Goal: Task Accomplishment & Management: Complete application form

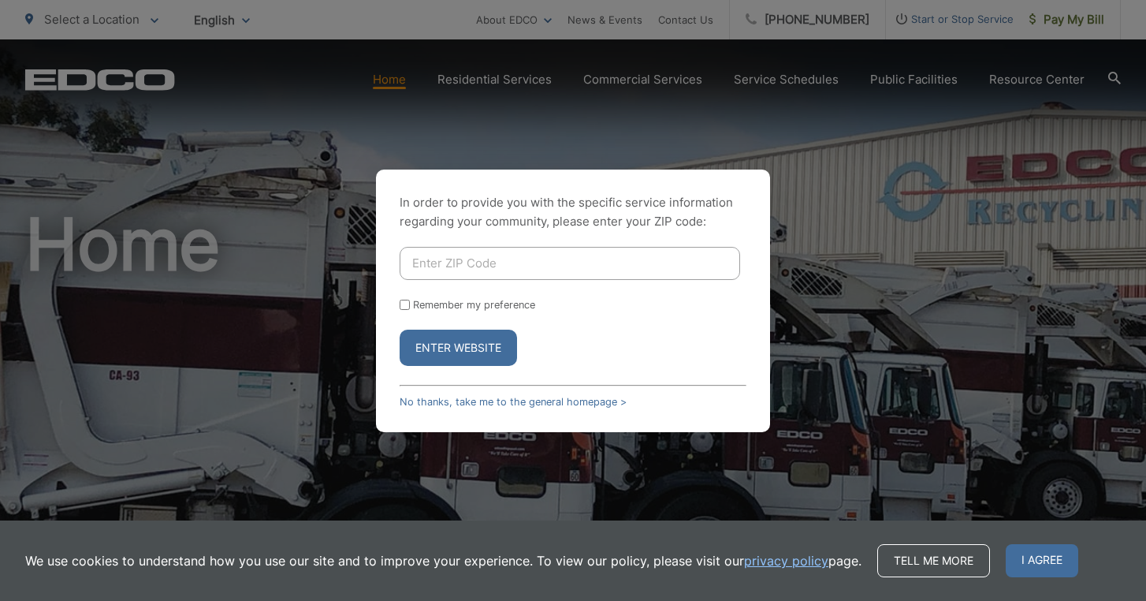
click at [431, 265] on input "Enter ZIP Code" at bounding box center [570, 263] width 341 height 33
type input "92078"
type input "92078-4713"
click at [449, 346] on button "Enter Website" at bounding box center [458, 348] width 117 height 36
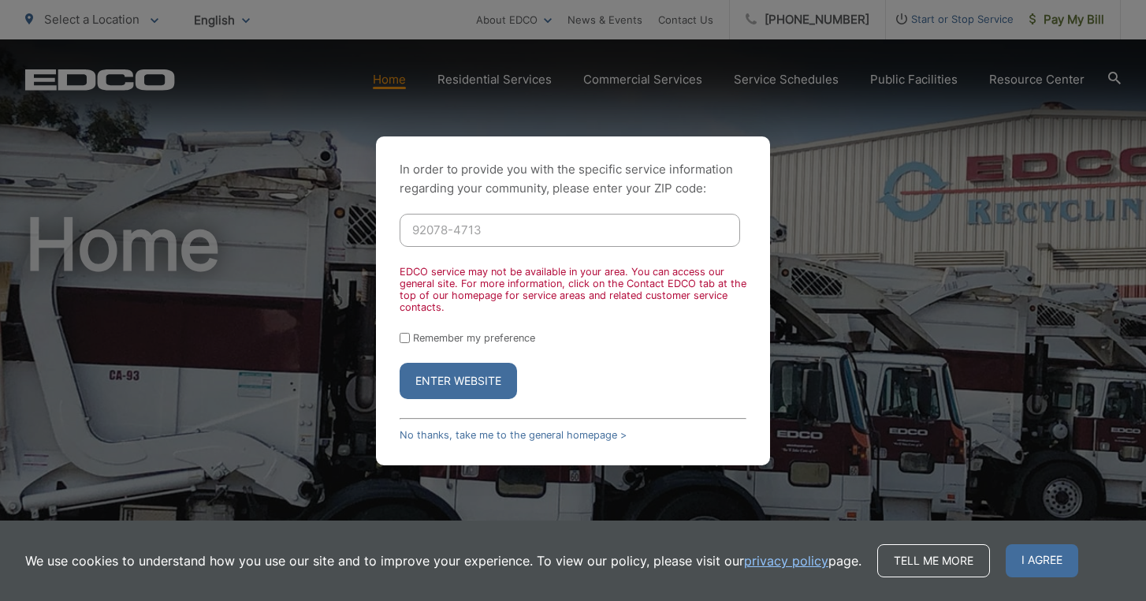
click at [407, 335] on input "Remember my preference" at bounding box center [405, 338] width 10 height 10
checkbox input "true"
click at [459, 380] on button "Enter Website" at bounding box center [458, 381] width 117 height 36
click at [486, 235] on input "92078-4713" at bounding box center [570, 230] width 341 height 33
type input "92078"
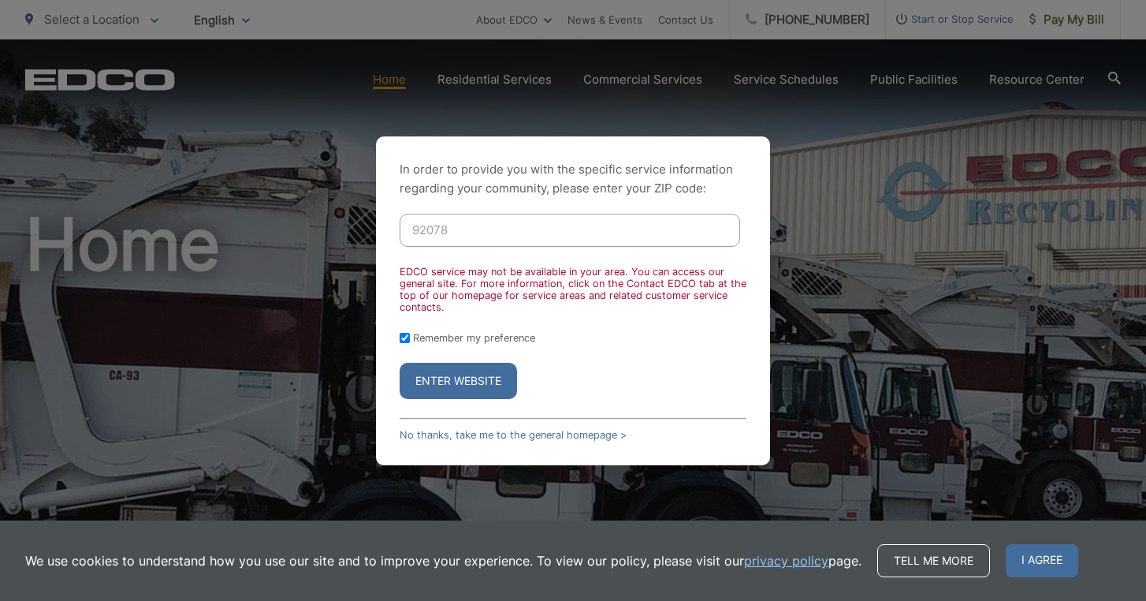
click at [463, 378] on button "Enter Website" at bounding box center [458, 381] width 117 height 36
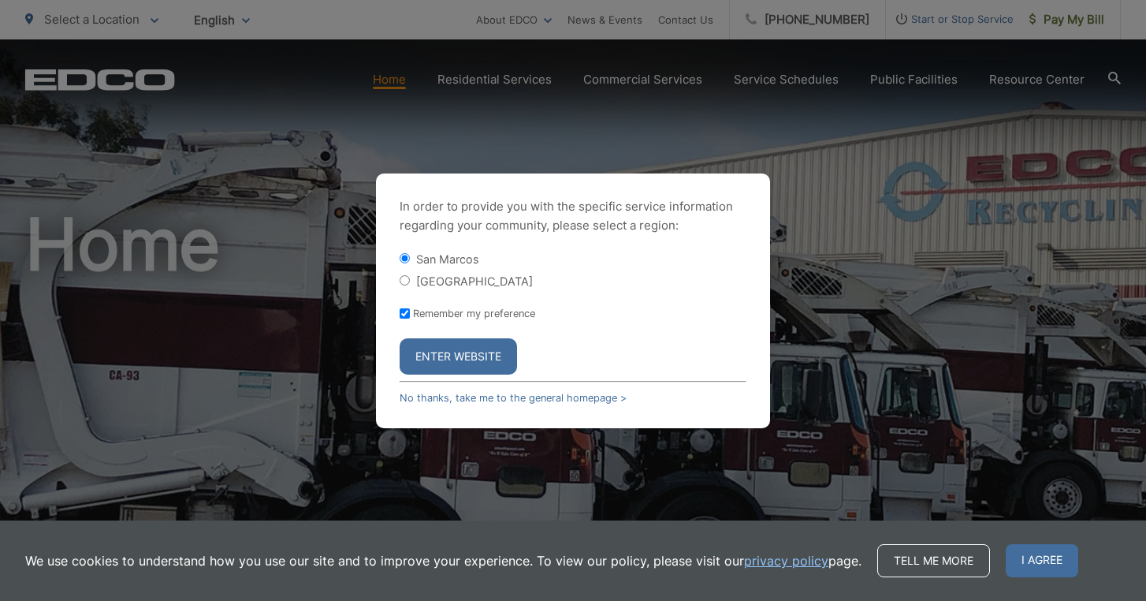
click at [445, 362] on button "Enter Website" at bounding box center [458, 356] width 117 height 36
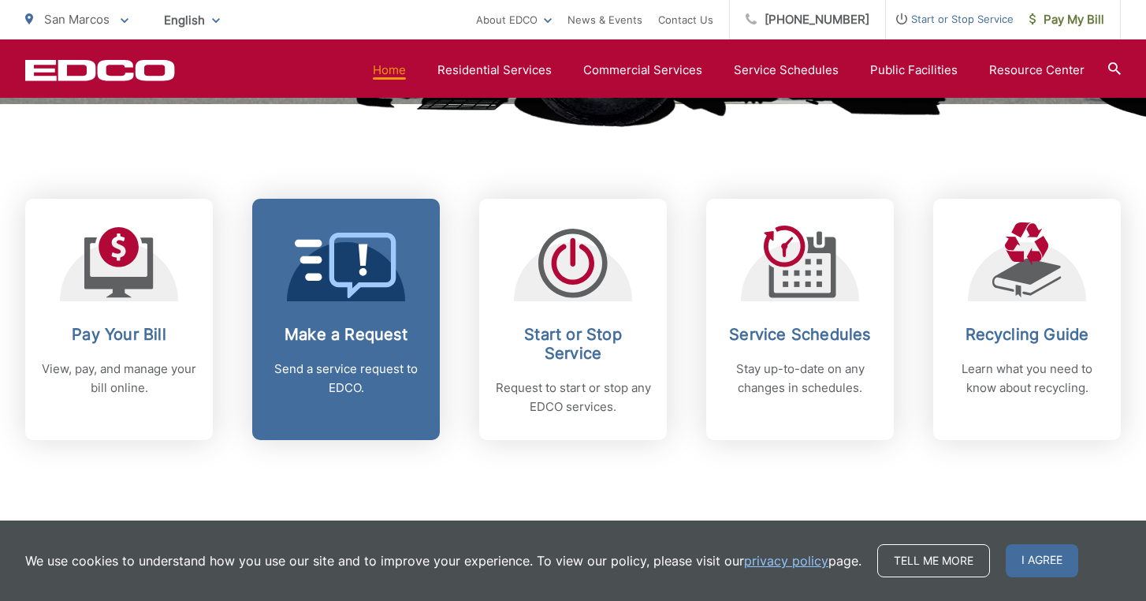
scroll to position [576, 0]
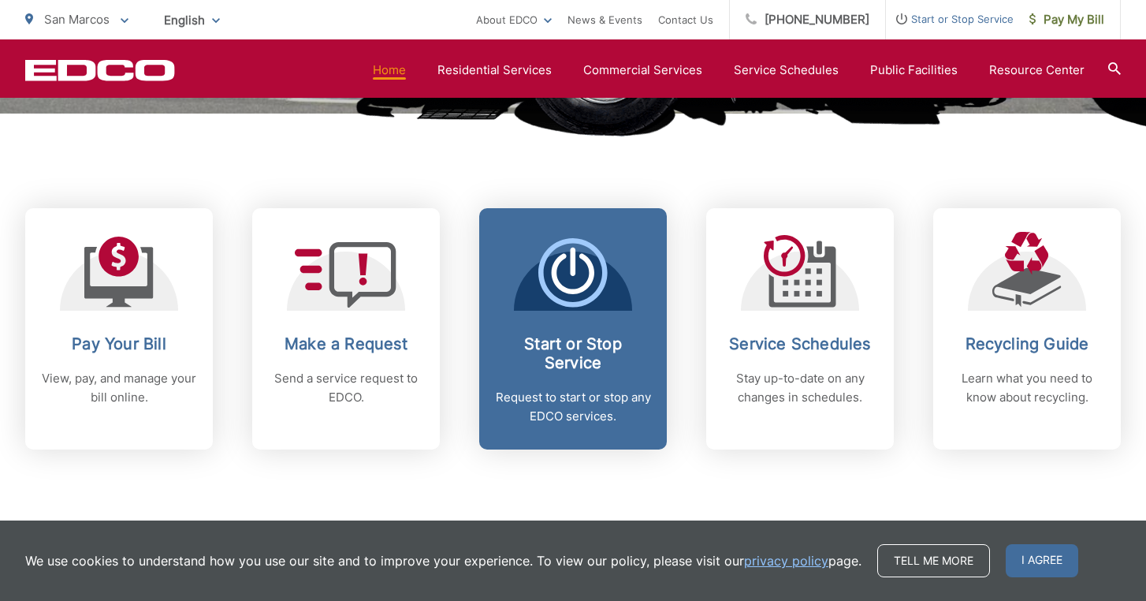
click at [579, 304] on icon at bounding box center [573, 272] width 69 height 69
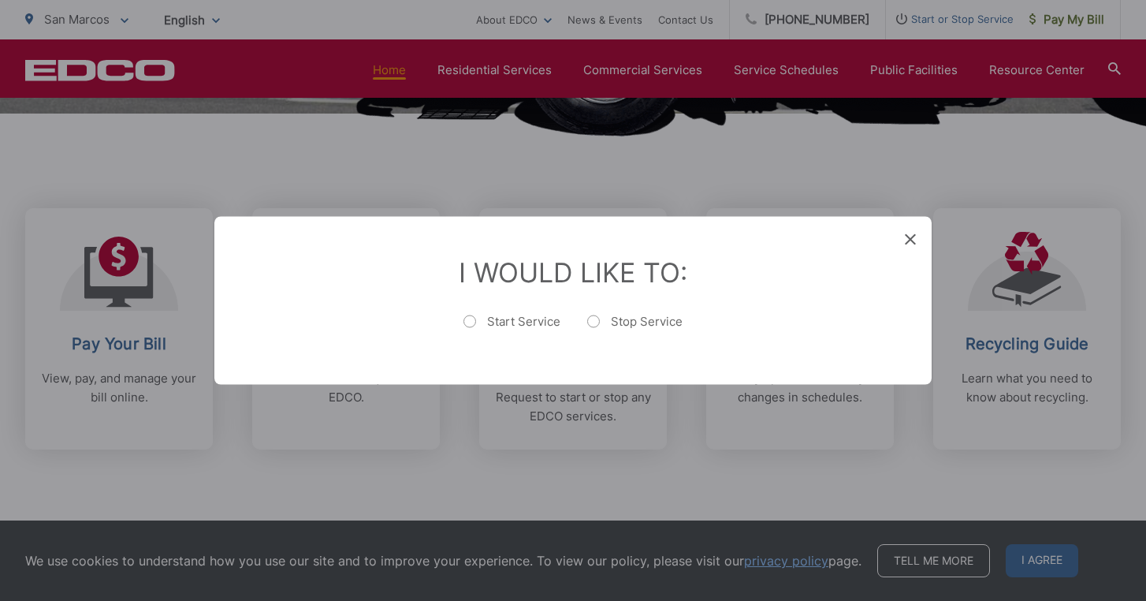
click at [471, 320] on label "Start Service" at bounding box center [512, 330] width 97 height 32
radio input "true"
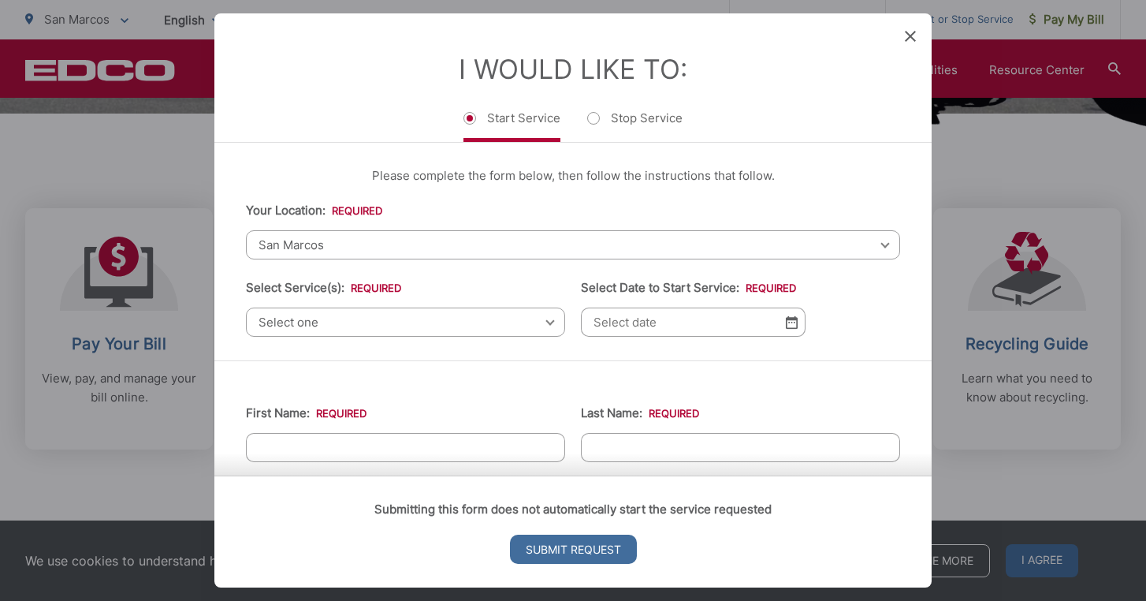
click at [338, 321] on span "Select one" at bounding box center [405, 322] width 319 height 29
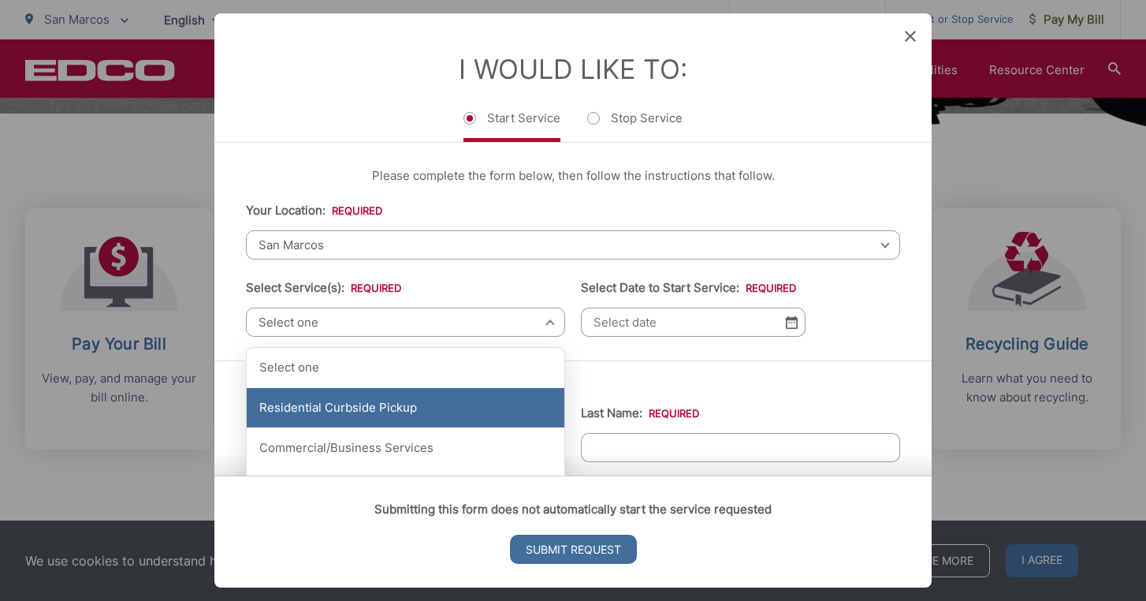
click at [312, 414] on div "Residential Curbside Pickup" at bounding box center [406, 407] width 318 height 39
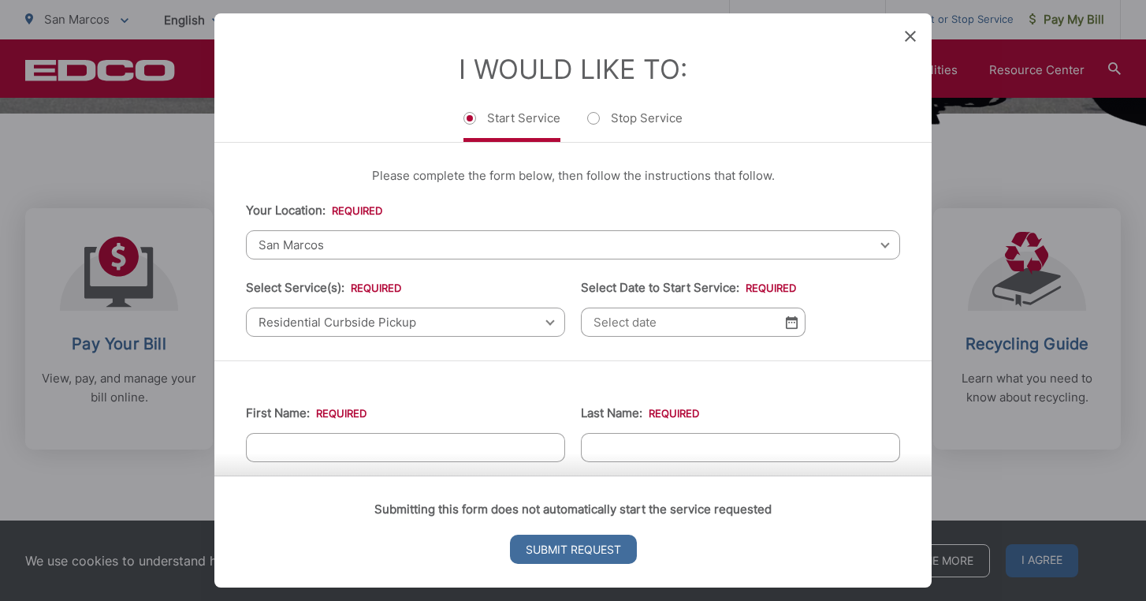
click at [718, 337] on input "Select Date to Start Service: *" at bounding box center [693, 322] width 225 height 29
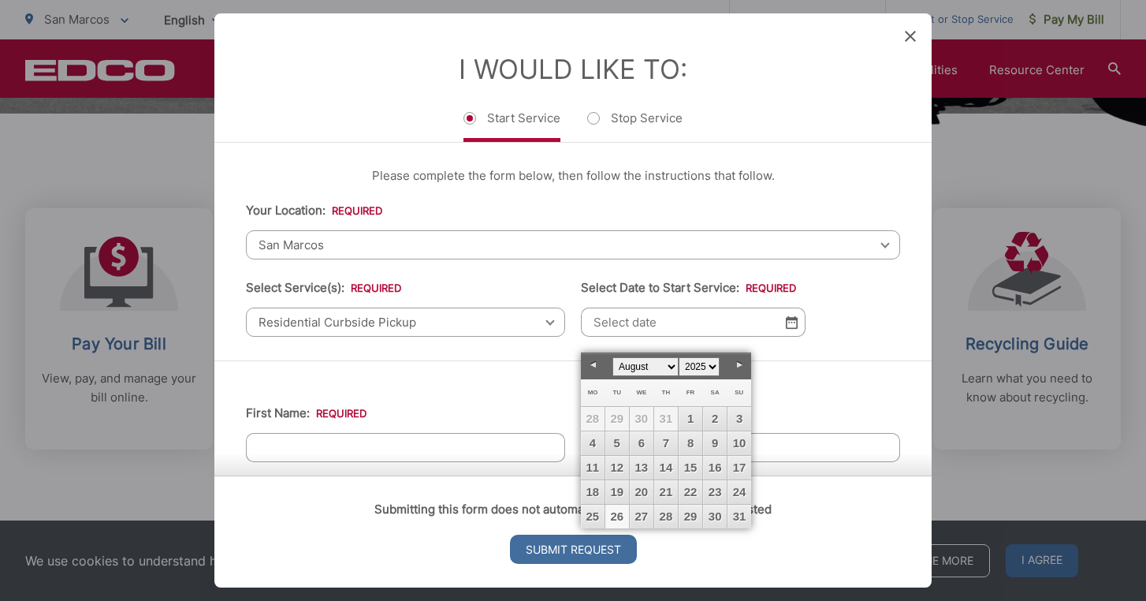
click at [619, 517] on link "26" at bounding box center [618, 517] width 24 height 24
type input "08/26/2025"
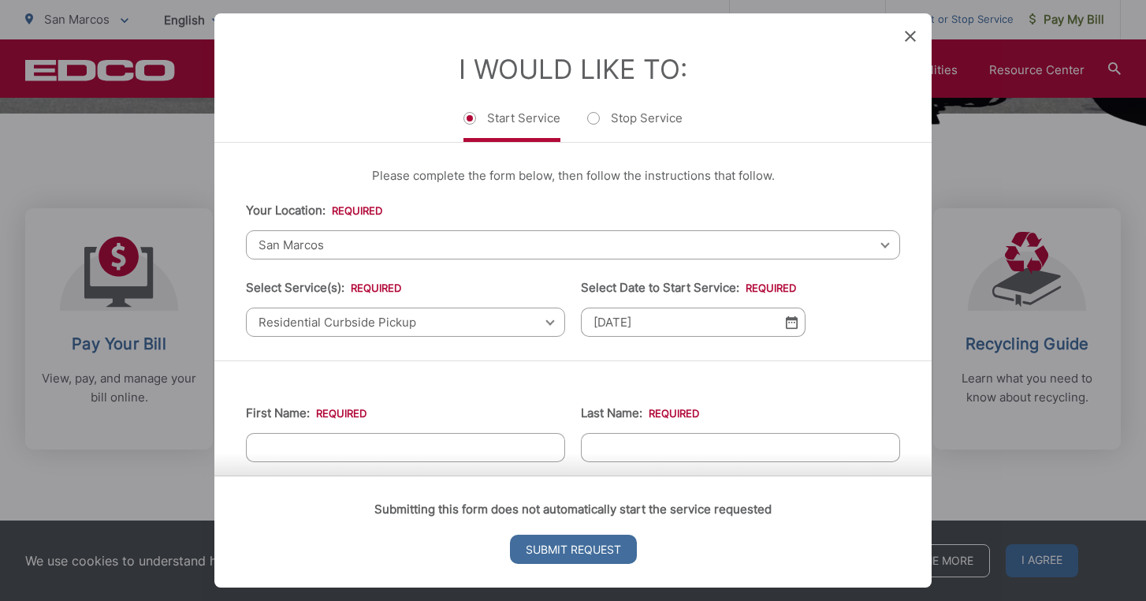
click at [285, 475] on div "Submitting this form does not automatically start the service requested Submit …" at bounding box center [573, 531] width 718 height 112
click at [315, 475] on div "Submitting this form does not automatically start the service requested Submit …" at bounding box center [573, 531] width 718 height 112
click at [381, 475] on div "Submitting this form does not automatically start the service requested Submit …" at bounding box center [573, 531] width 718 height 112
click at [494, 442] on li "First Name: *" at bounding box center [405, 433] width 319 height 58
click at [695, 482] on div "Submitting this form does not automatically start the service requested Submit …" at bounding box center [573, 531] width 718 height 112
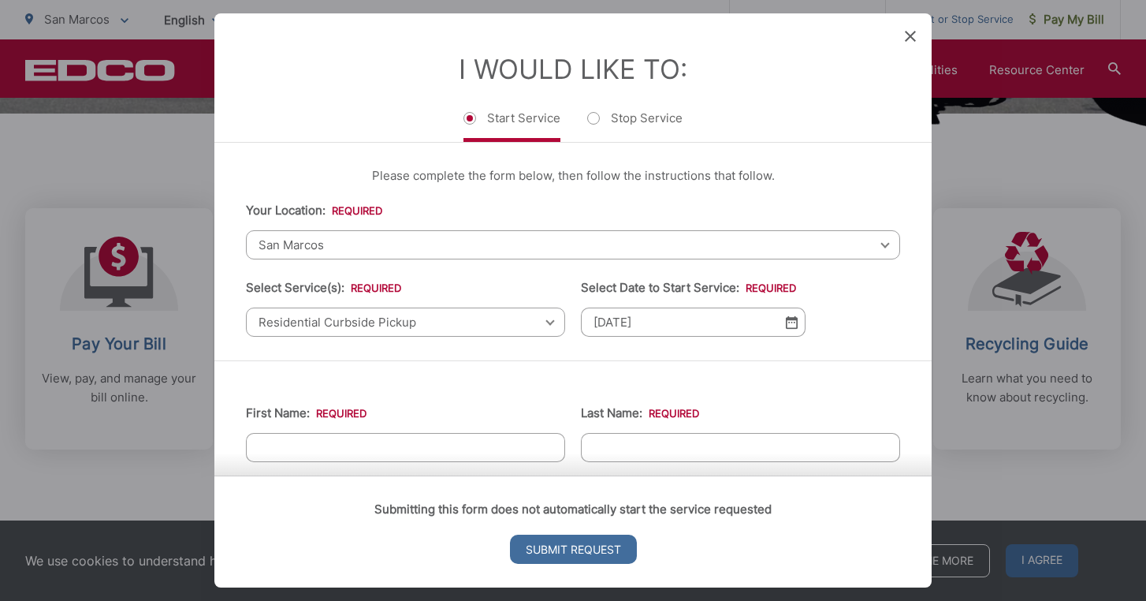
click at [636, 475] on div "Submitting this form does not automatically start the service requested Submit …" at bounding box center [573, 531] width 718 height 112
click at [412, 475] on div "Submitting this form does not automatically start the service requested Submit …" at bounding box center [573, 531] width 718 height 112
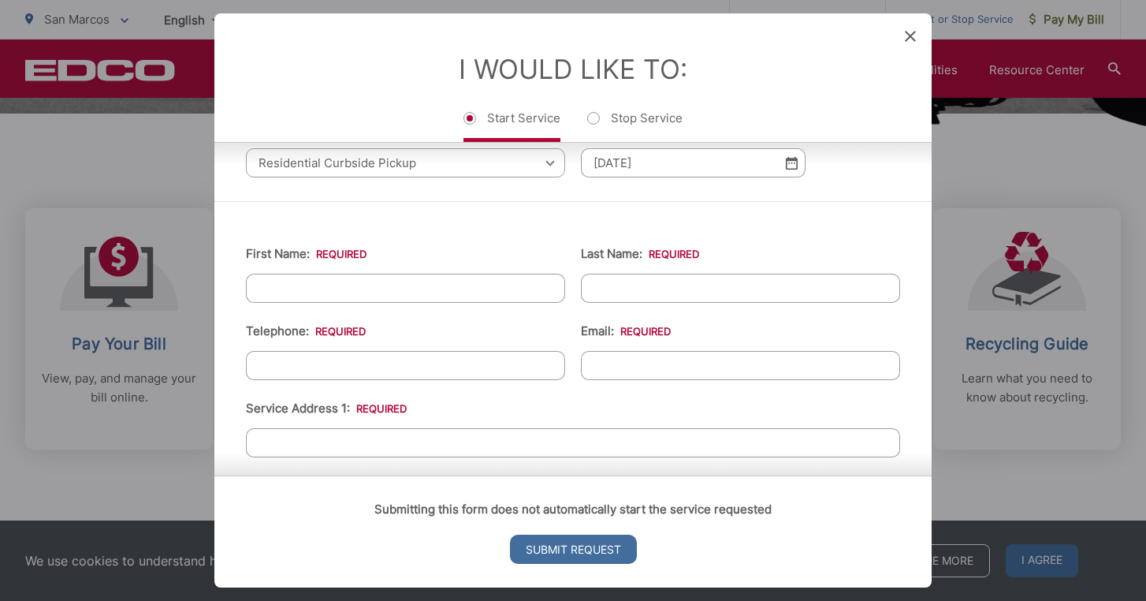
scroll to position [158, 0]
type input "Gerald"
type input "Carter"
click at [266, 379] on input "(___) ___-____" at bounding box center [405, 366] width 319 height 29
type input "(760) 390-7311"
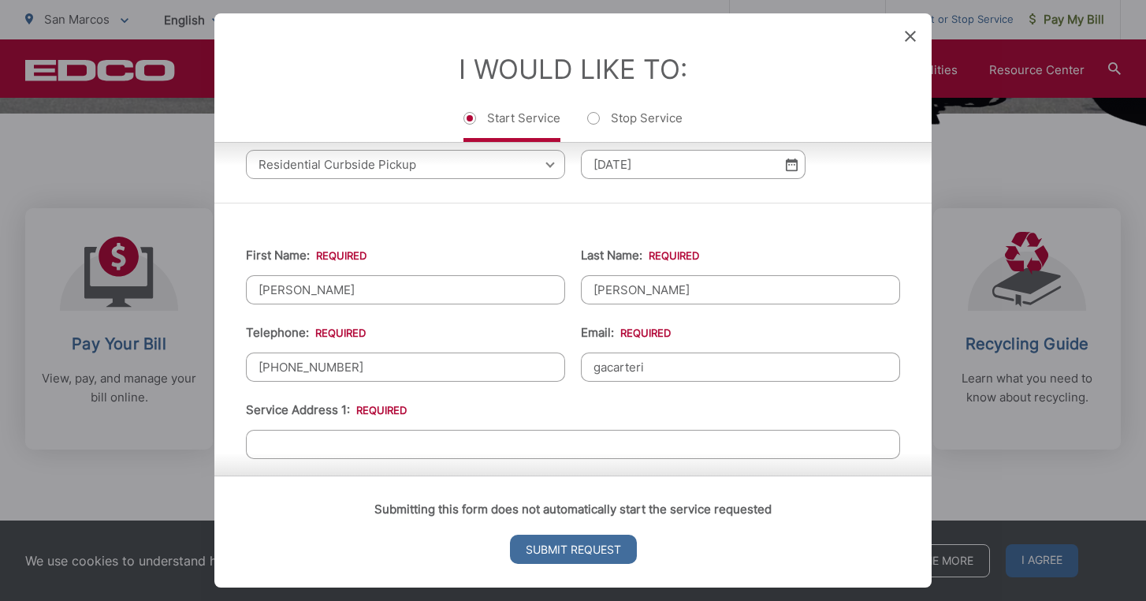
type input "gacarteris"
type input "gacarteris@gmail.com"
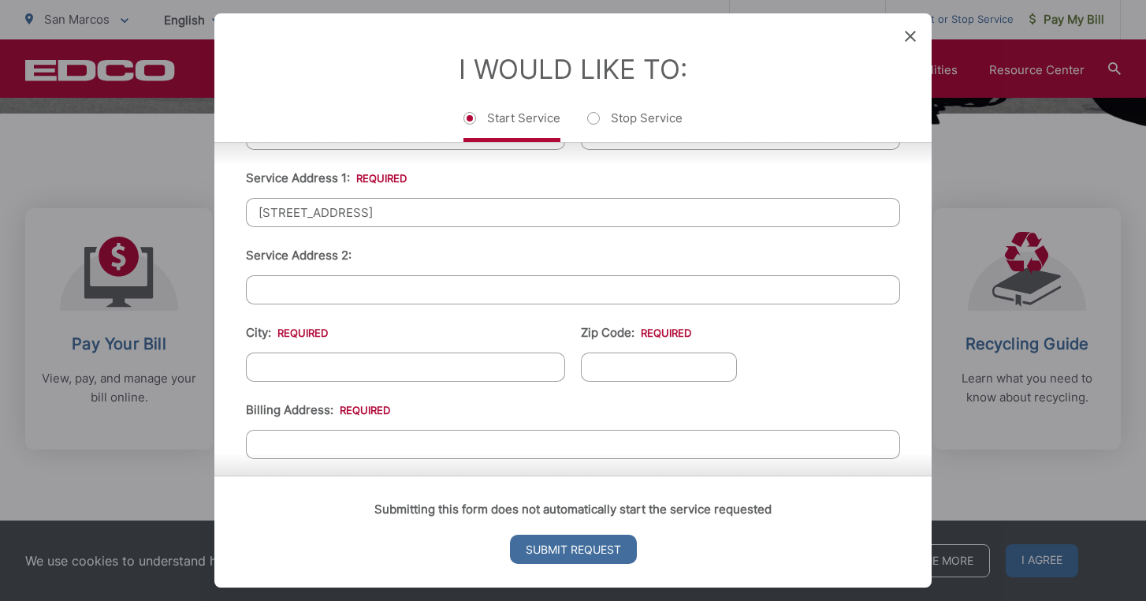
scroll to position [390, 0]
type input "1523 San Pablo Drive"
type input "San Marcos"
type input "92078"
click at [334, 475] on div "Submitting this form does not automatically start the service requested Submit …" at bounding box center [573, 531] width 718 height 112
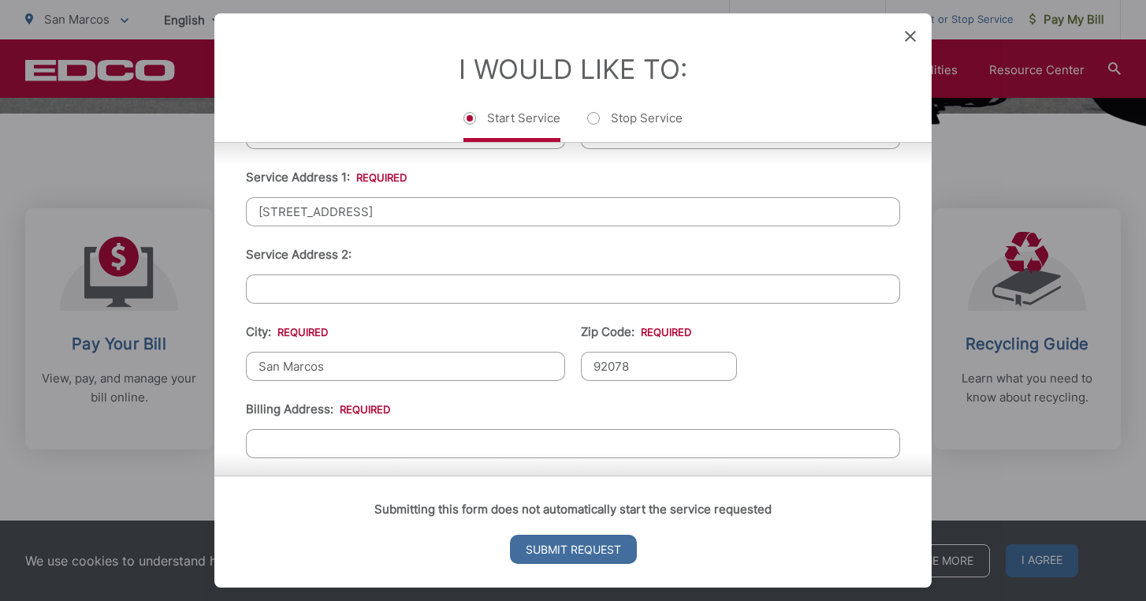
click at [334, 475] on div "Submitting this form does not automatically start the service requested Submit …" at bounding box center [573, 531] width 718 height 112
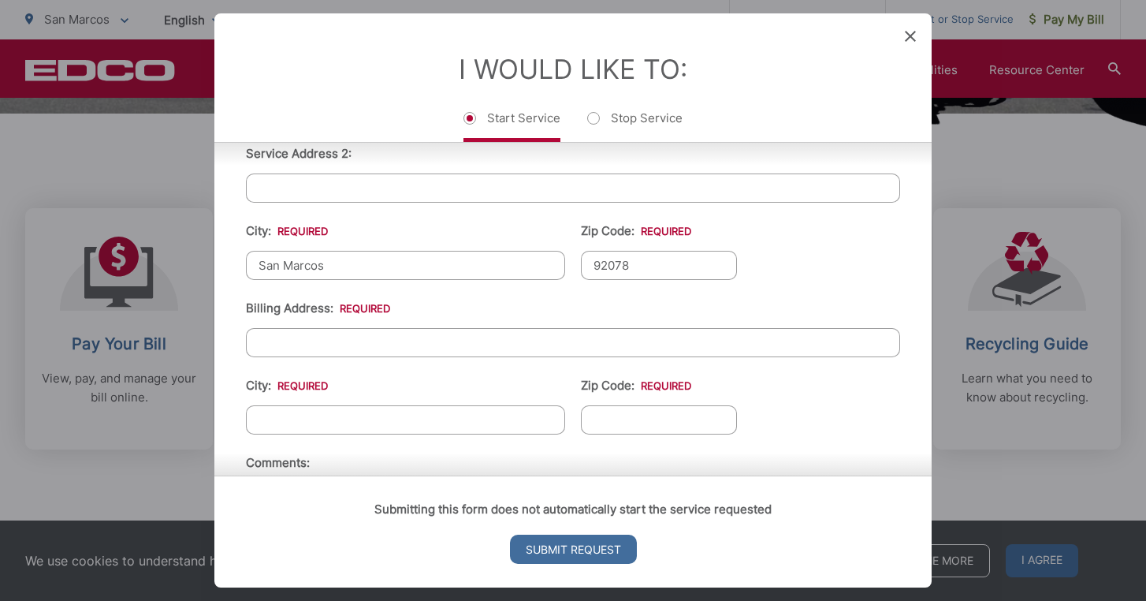
scroll to position [495, 0]
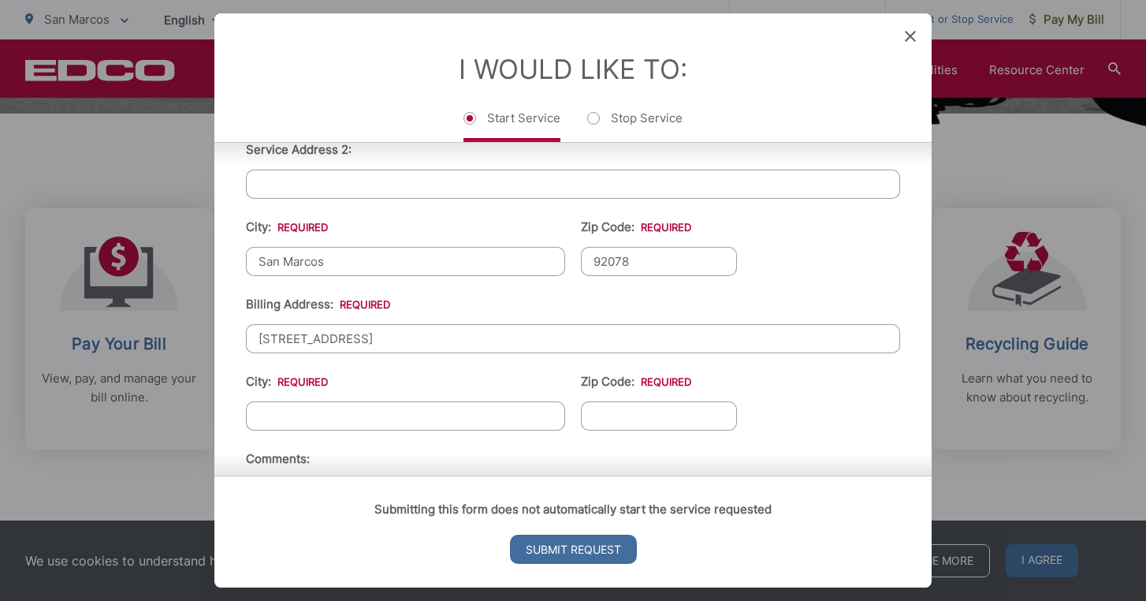
type input "1523 San Pablo Drive"
type input "San Marcos"
type input "7"
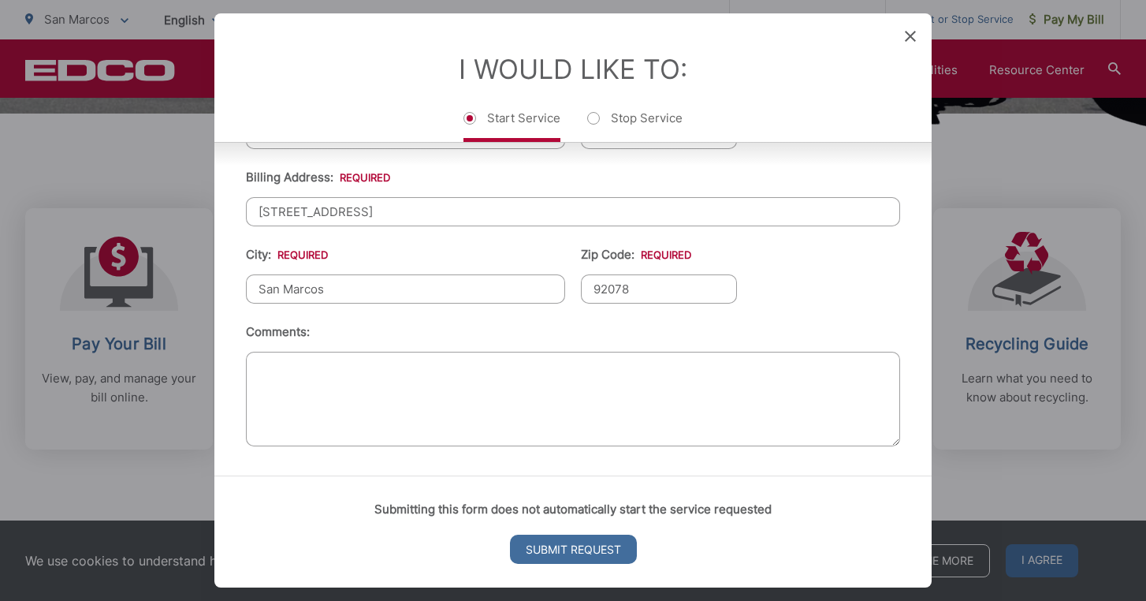
scroll to position [634, 0]
type input "92078"
click at [254, 364] on textarea "Comments:" at bounding box center [573, 399] width 654 height 95
click at [264, 372] on textarea "Comments:" at bounding box center [573, 399] width 654 height 95
click at [877, 367] on textarea "We recently purchased the home at this address and need to establish service. W…" at bounding box center [573, 399] width 654 height 95
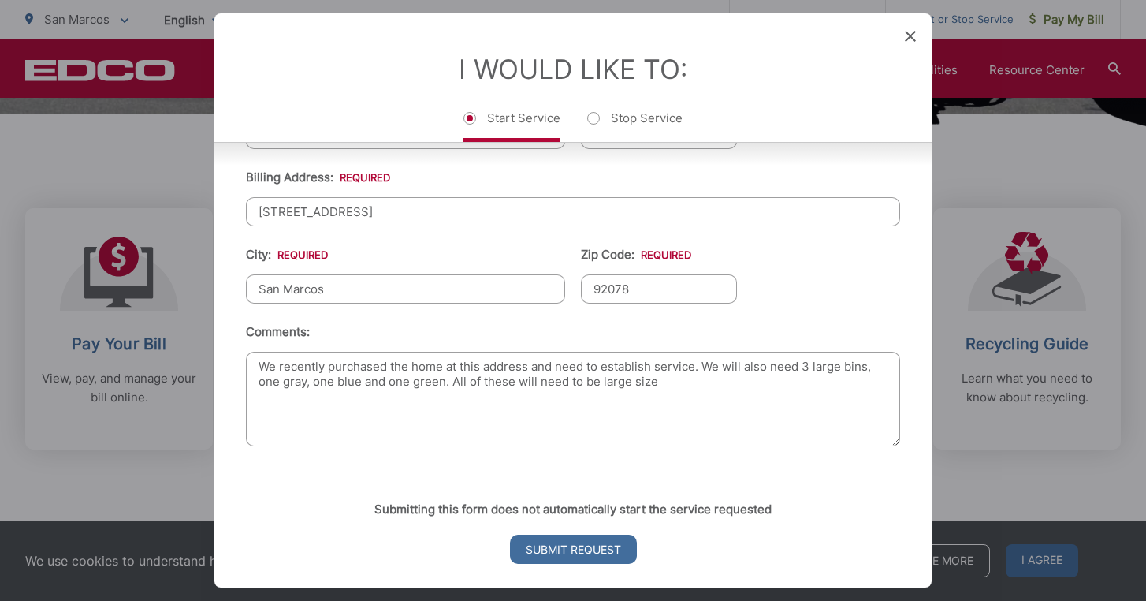
click at [603, 379] on textarea "We recently purchased the home at this address and need to establish service. W…" at bounding box center [573, 399] width 654 height 95
click at [709, 386] on textarea "We recently purchased the home at this address and need to establish service. W…" at bounding box center [573, 399] width 654 height 95
type textarea "We recently purchased the home at this address and need to establish service. W…"
click at [562, 550] on input "Submit Request" at bounding box center [573, 549] width 127 height 29
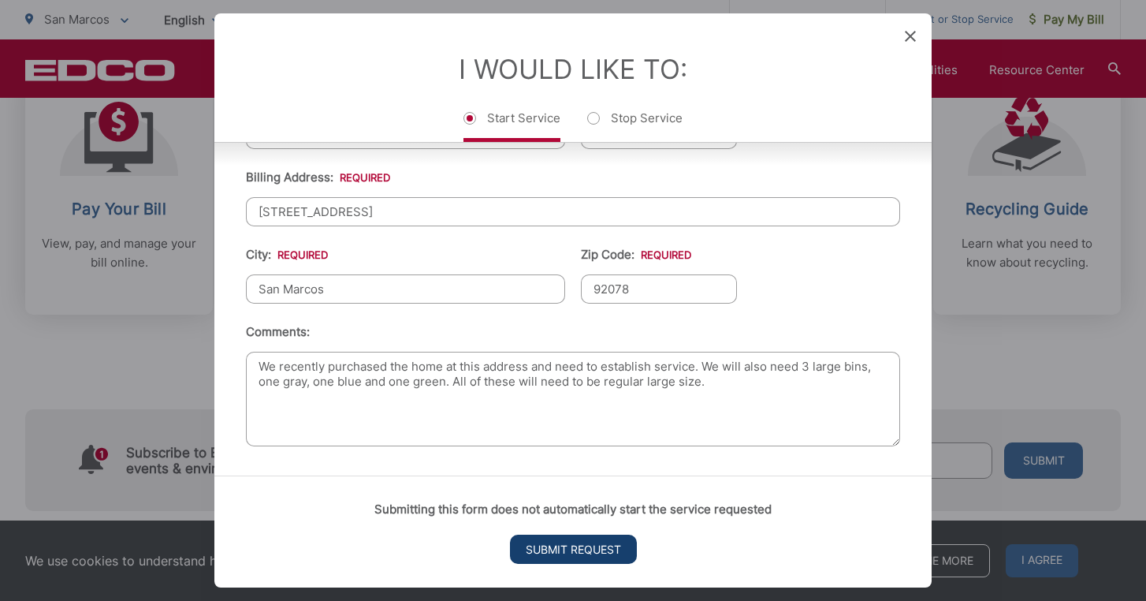
scroll to position [16, 6]
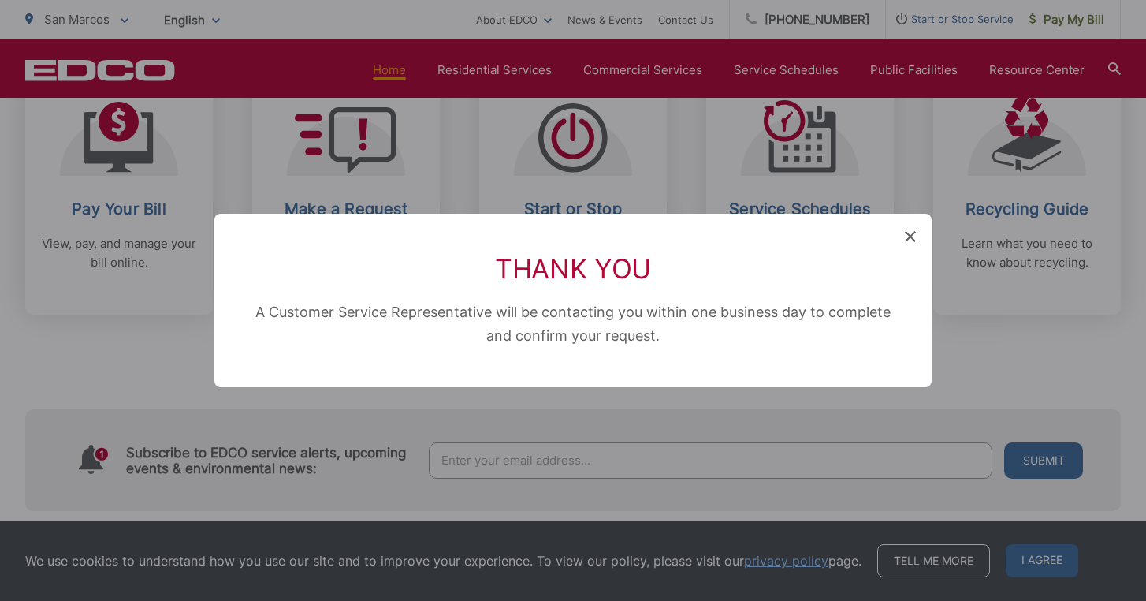
click at [909, 239] on icon at bounding box center [910, 236] width 11 height 11
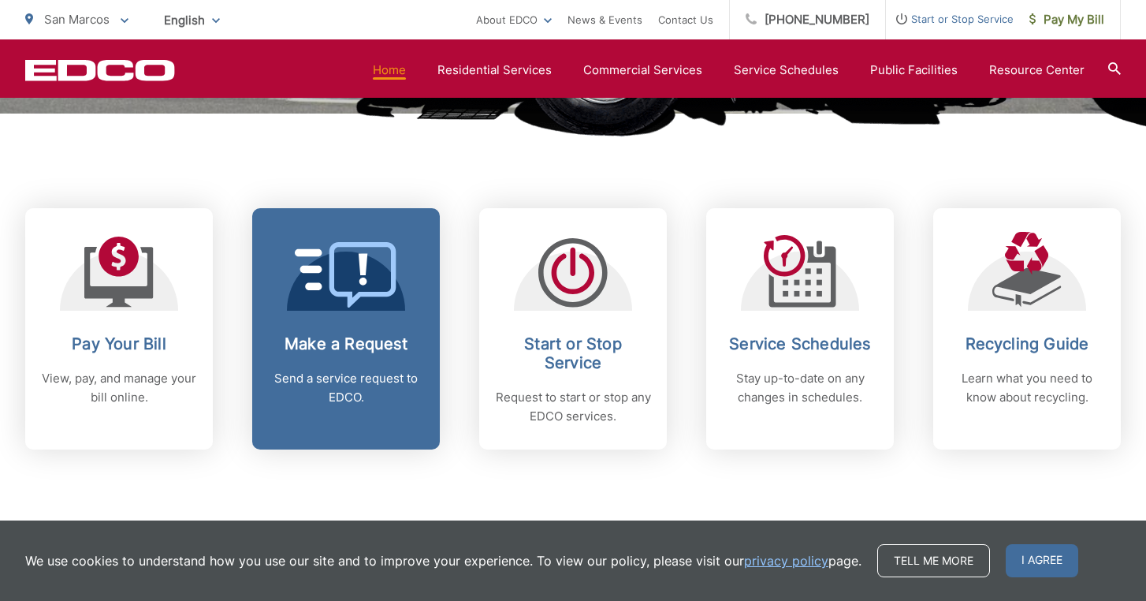
click at [330, 324] on link "Make a Request Send a service request to EDCO." at bounding box center [346, 328] width 188 height 241
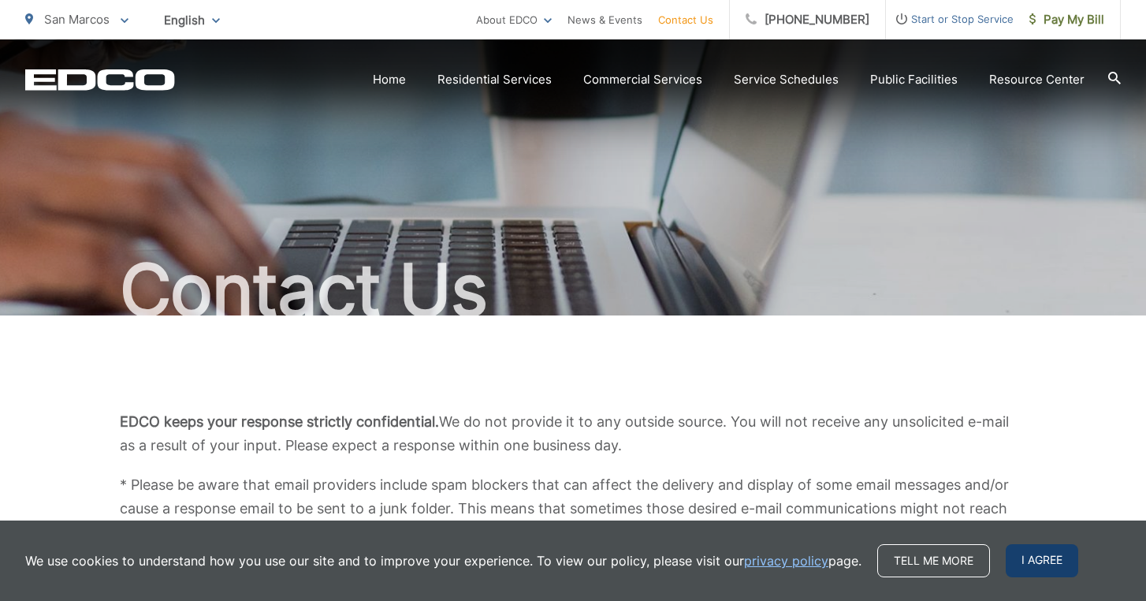
click at [1035, 564] on span "I agree" at bounding box center [1042, 560] width 73 height 33
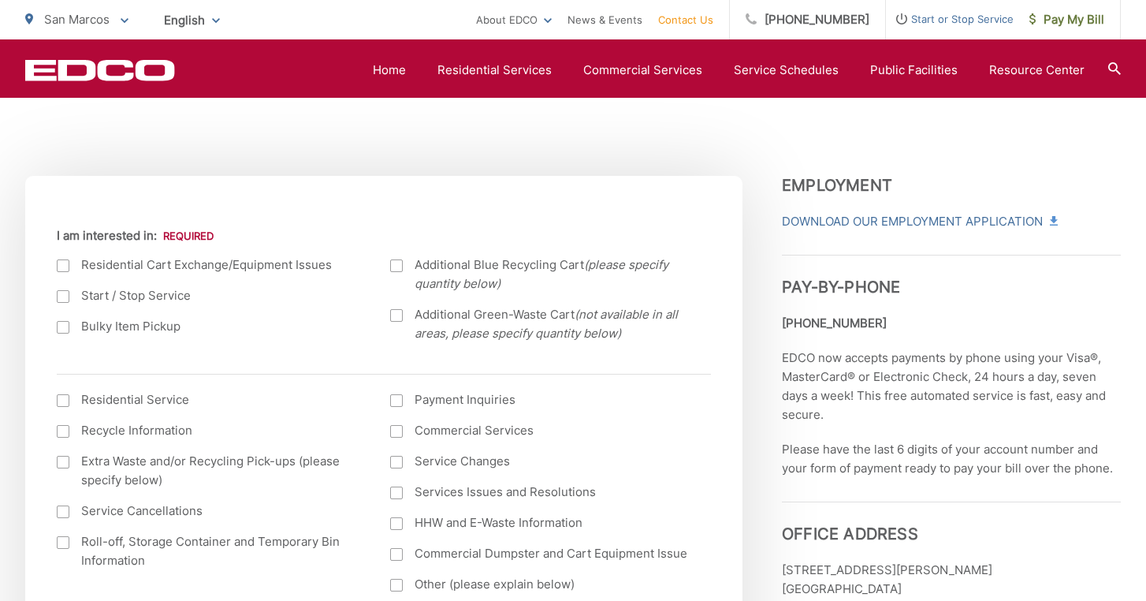
scroll to position [457, 0]
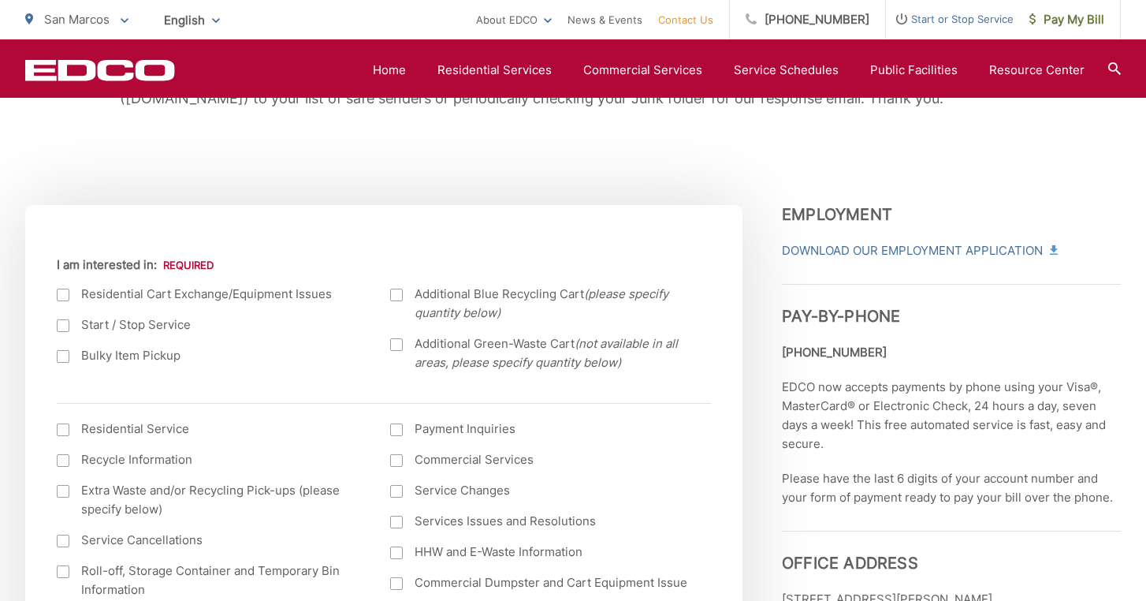
click at [67, 293] on div at bounding box center [63, 295] width 13 height 13
click at [0, 0] on input "I am interested in:" at bounding box center [0, 0] width 0 height 0
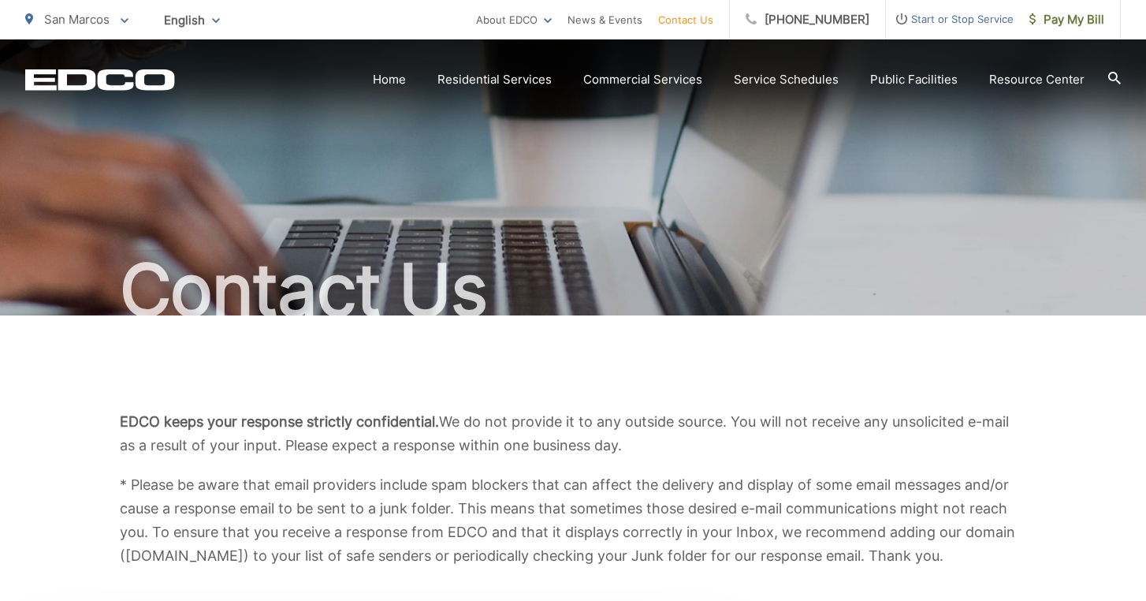
scroll to position [0, 0]
